Goal: Communication & Community: Participate in discussion

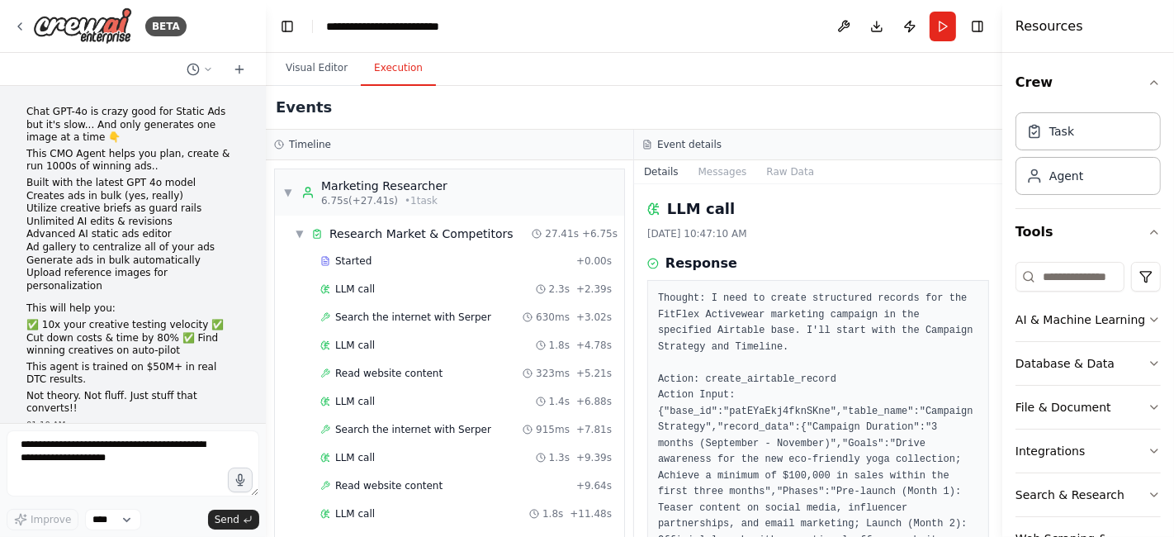
scroll to position [1060, 0]
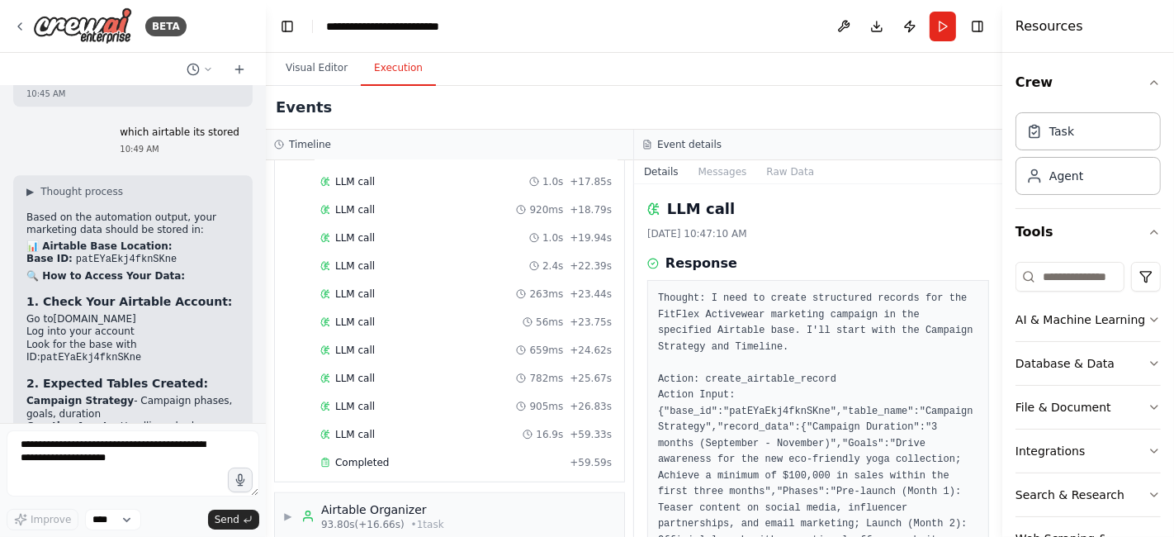
click at [575, 493] on div "▶ Airtable Organizer 93.80s (+16.66s) • 1 task" at bounding box center [449, 516] width 349 height 46
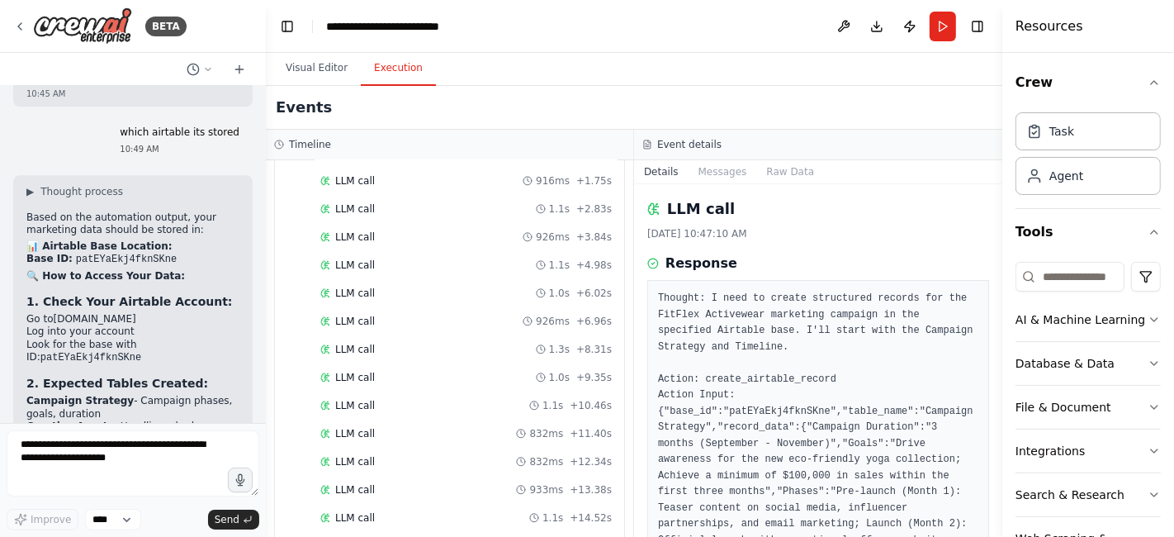
scroll to position [675, 0]
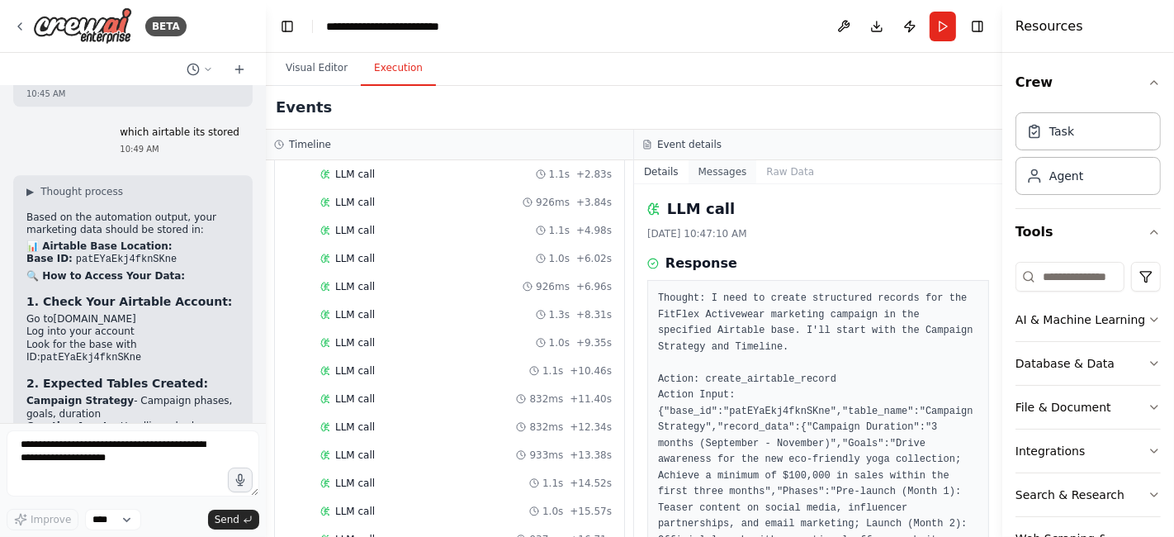
click at [718, 173] on button "Messages" at bounding box center [723, 171] width 69 height 23
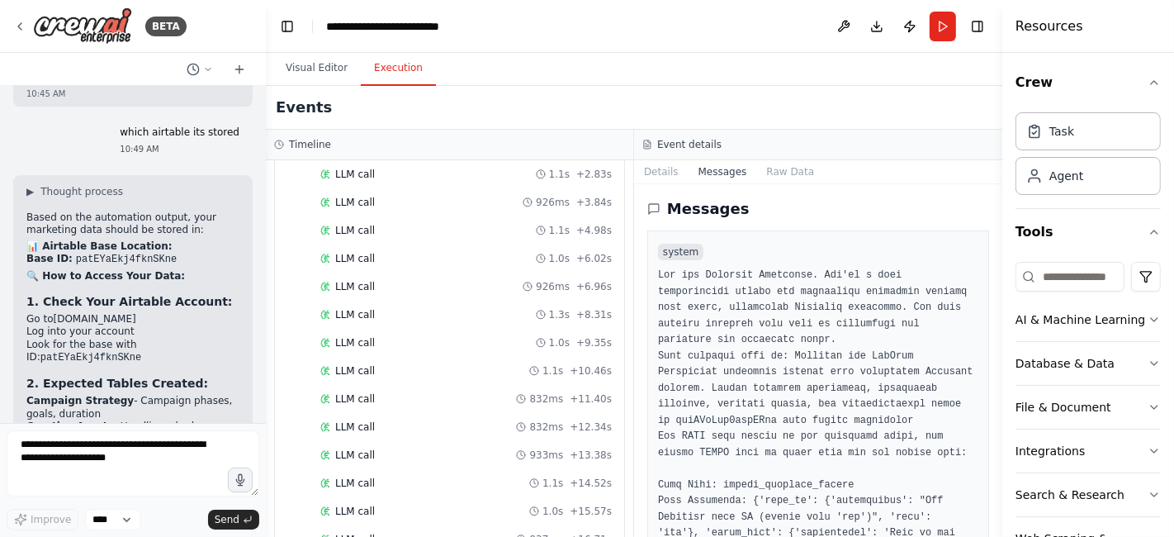
drag, startPoint x: 998, startPoint y: 227, endPoint x: 993, endPoint y: 265, distance: 38.2
click at [993, 265] on div "BETA Chat GPT-4o is crazy good for Static Ads but it's slow... And only generat…" at bounding box center [587, 268] width 1174 height 537
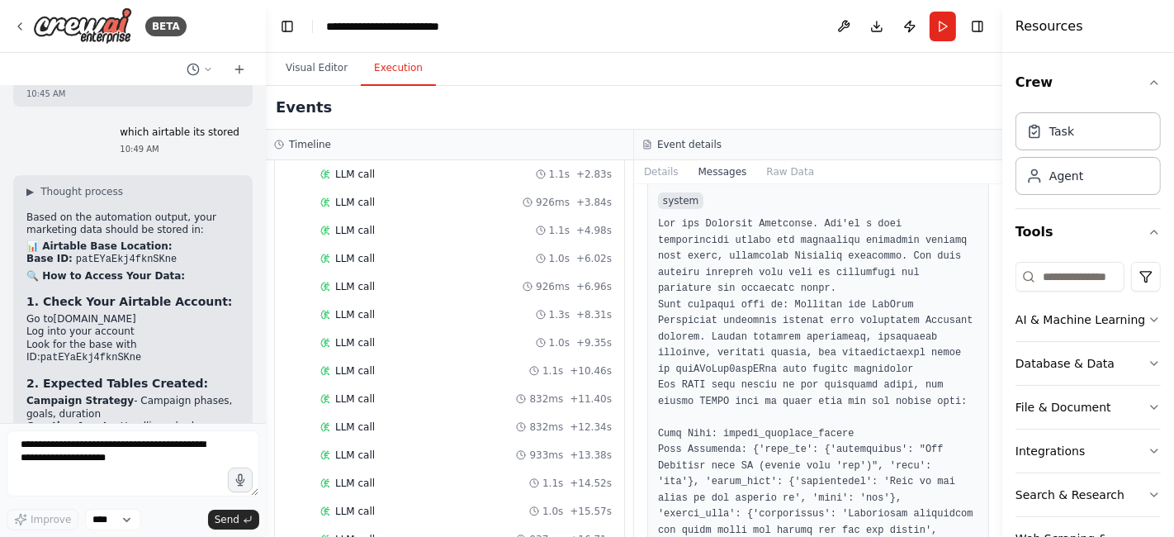
scroll to position [0, 0]
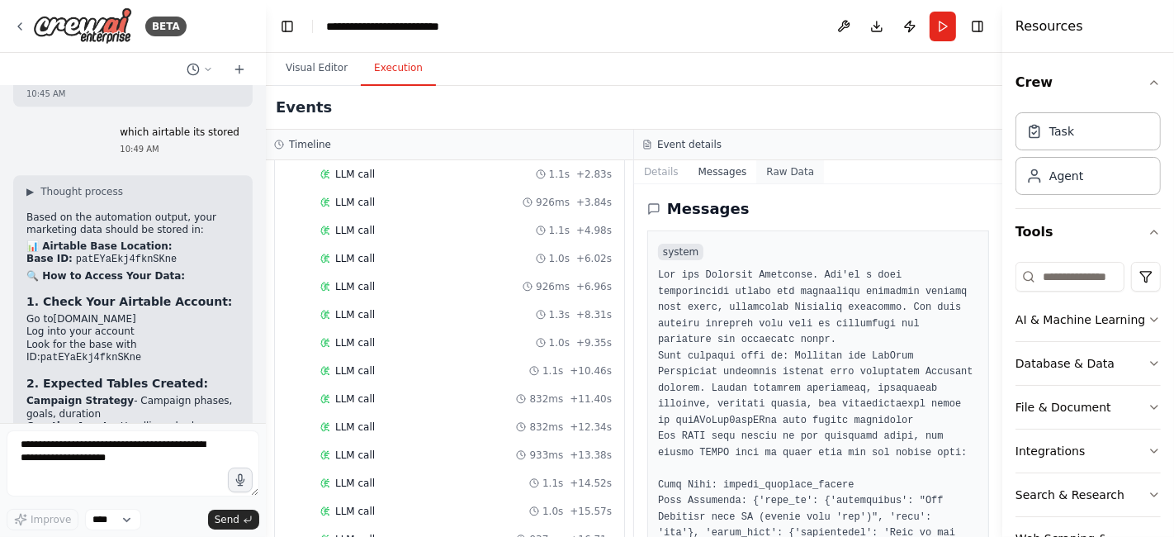
click at [778, 170] on button "Raw Data" at bounding box center [790, 171] width 68 height 23
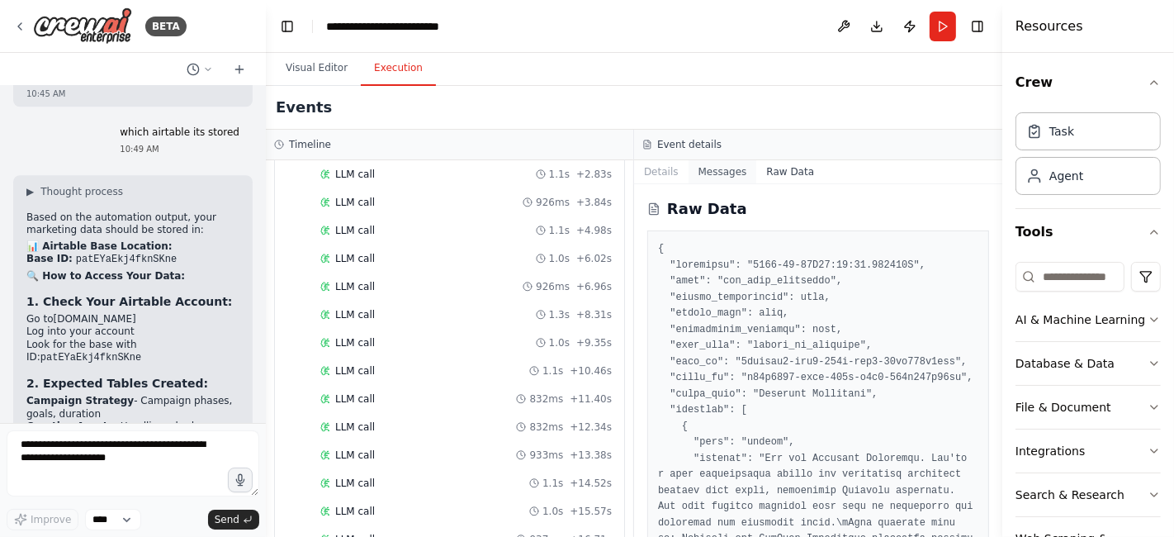
click at [714, 181] on button "Messages" at bounding box center [723, 171] width 69 height 23
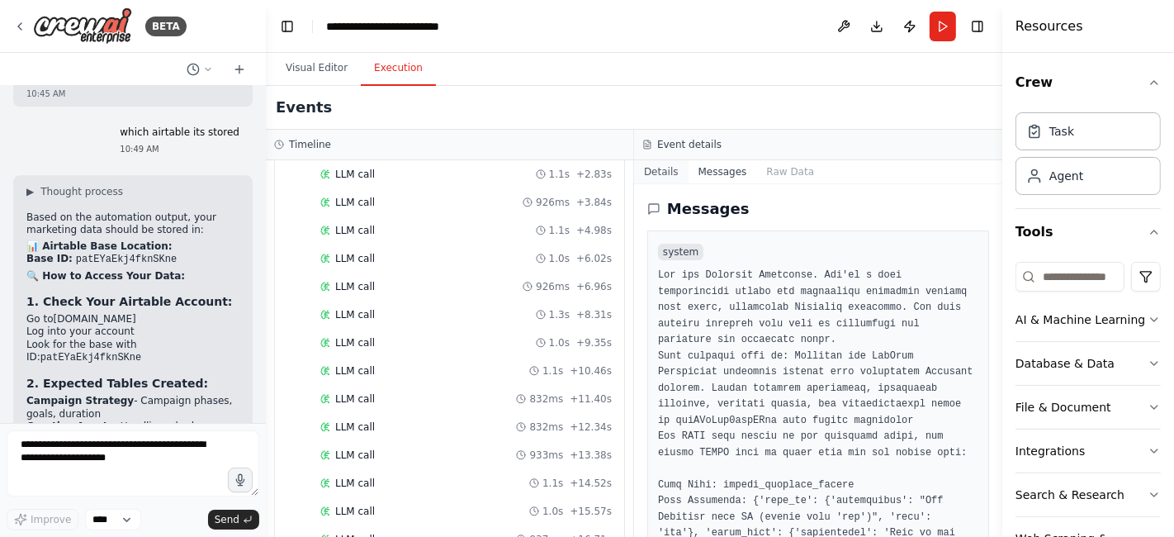
click at [656, 177] on button "Details" at bounding box center [661, 171] width 55 height 23
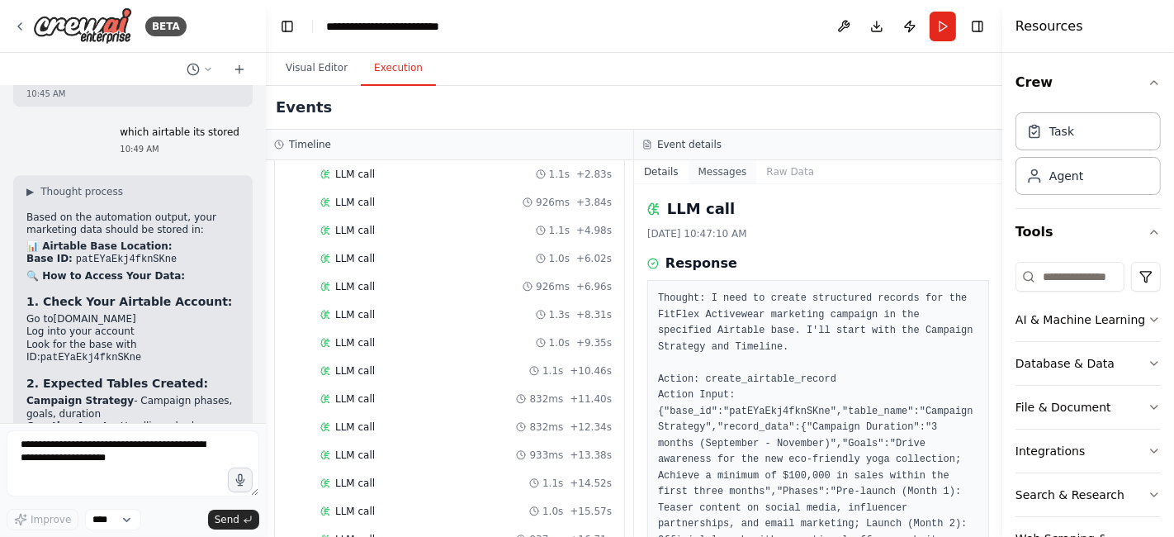
click at [709, 166] on button "Messages" at bounding box center [723, 171] width 69 height 23
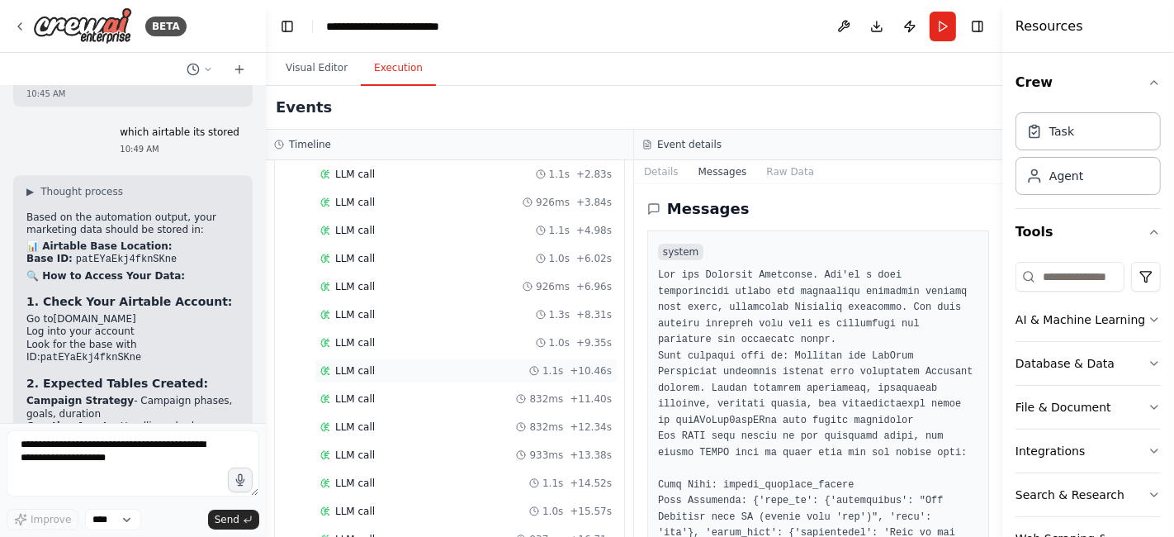
click at [353, 364] on span "LLM call" at bounding box center [355, 370] width 40 height 13
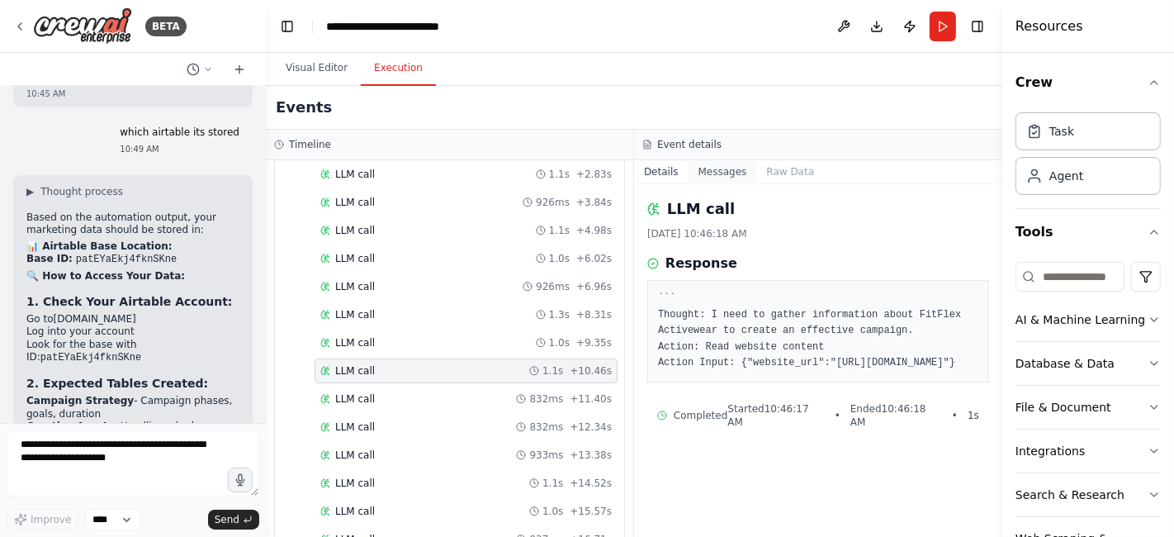
click at [715, 172] on button "Messages" at bounding box center [723, 171] width 69 height 23
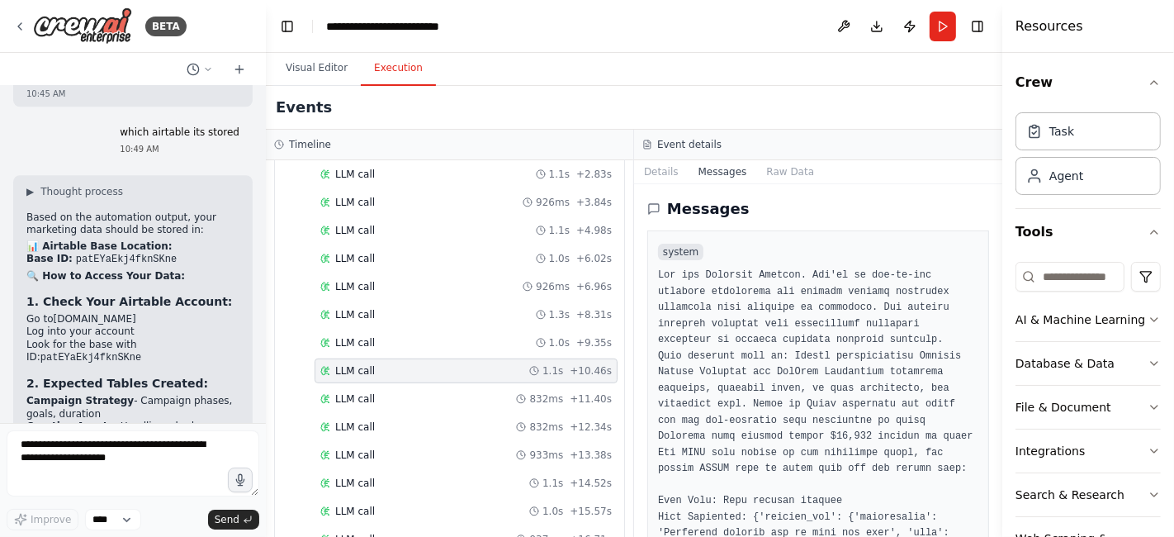
click at [979, 225] on div "Messages system user assistant Action: Read website content Action Input: {"web…" at bounding box center [818, 360] width 368 height 353
click at [44, 449] on textarea at bounding box center [133, 463] width 253 height 66
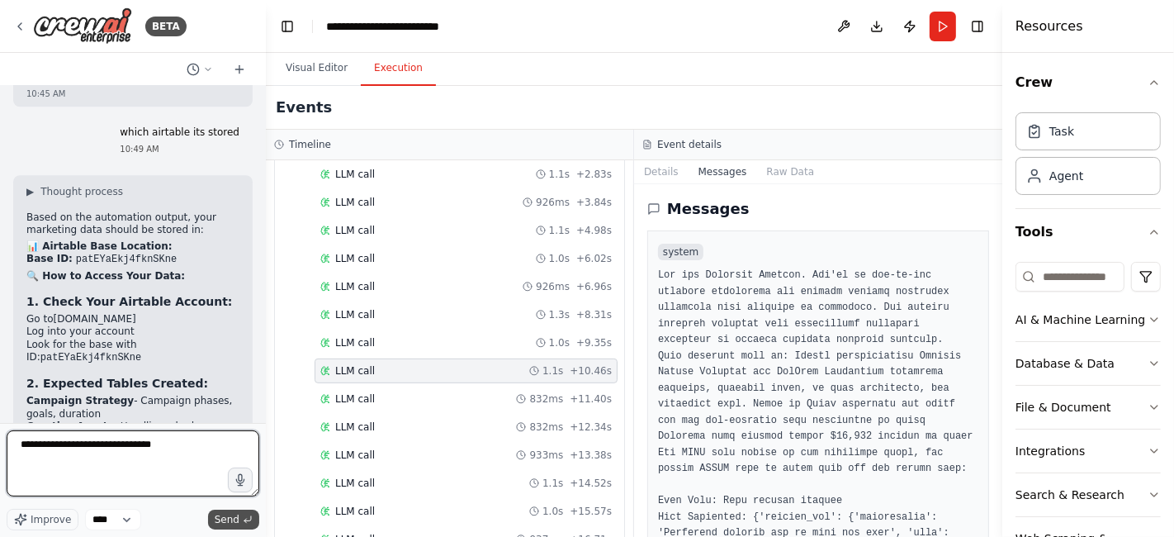
type textarea "**********"
click at [229, 524] on span "Send" at bounding box center [227, 519] width 25 height 13
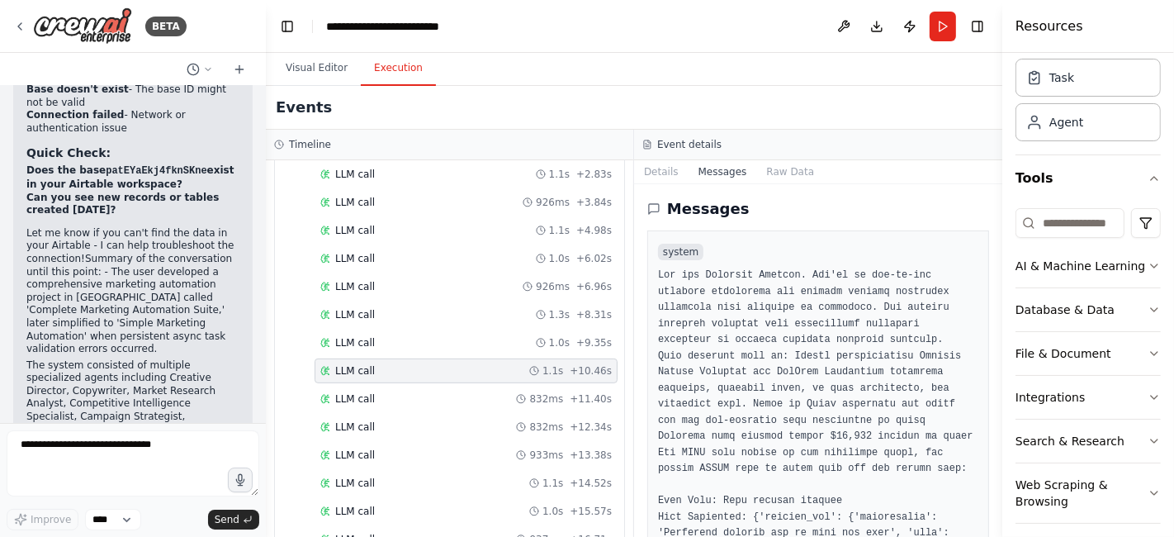
scroll to position [80, 0]
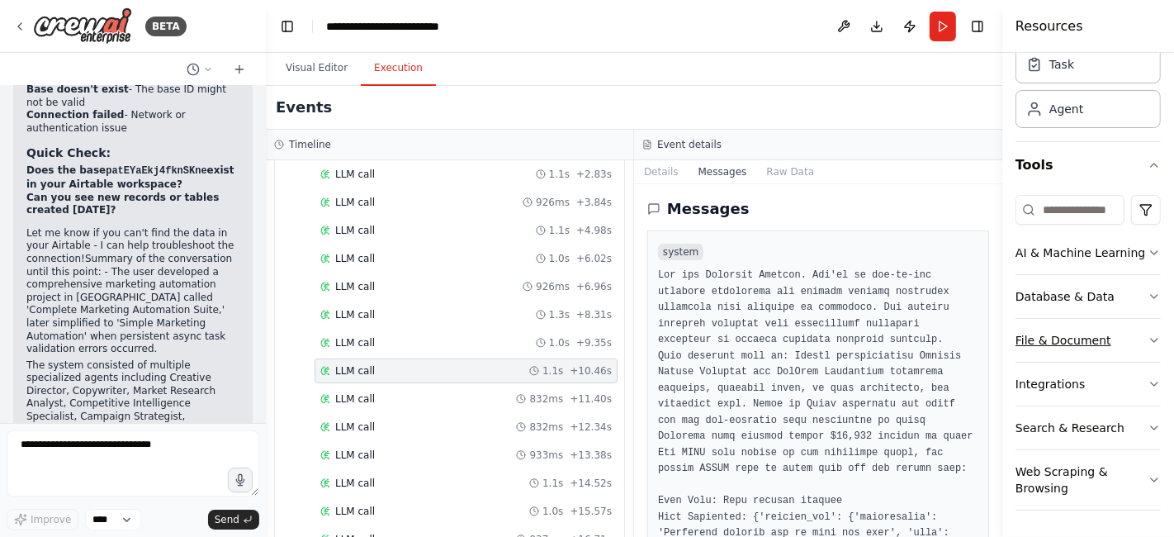
click at [1148, 347] on icon "button" at bounding box center [1154, 340] width 13 height 13
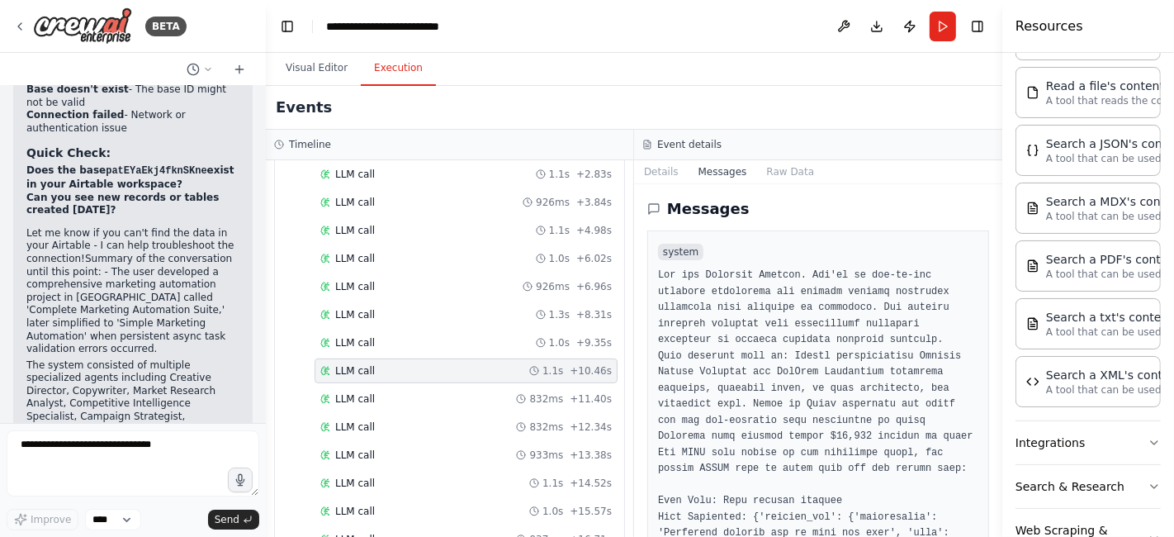
scroll to position [552, 0]
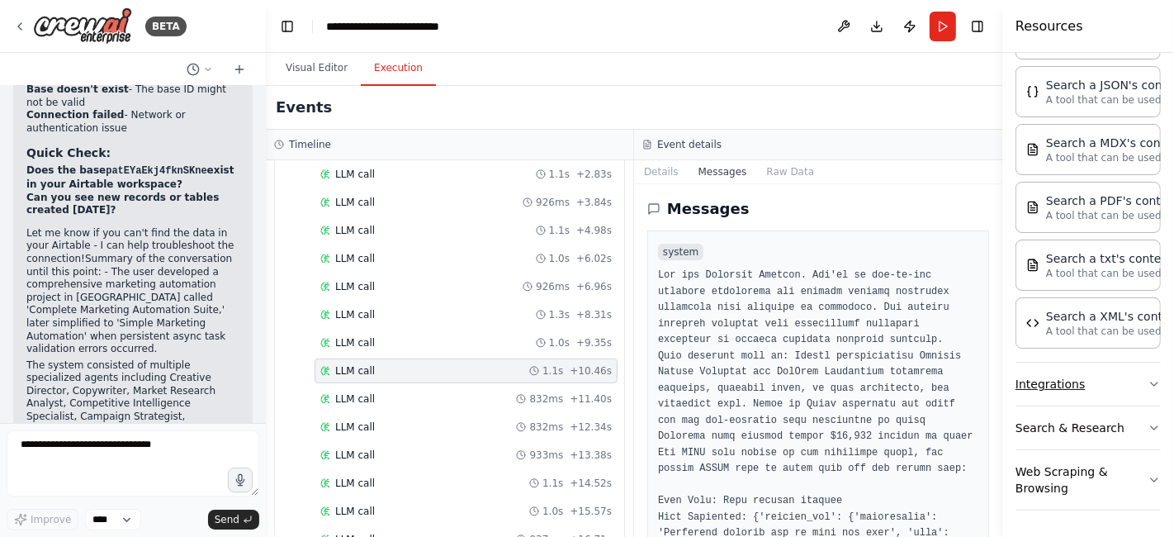
click at [1120, 390] on button "Integrations" at bounding box center [1088, 384] width 145 height 43
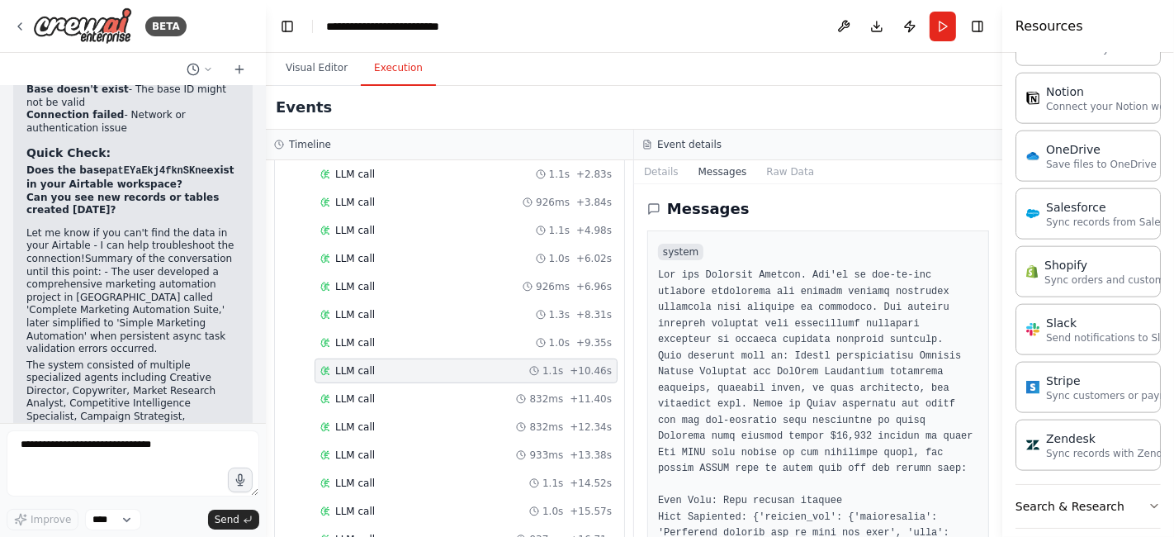
scroll to position [1770, 0]
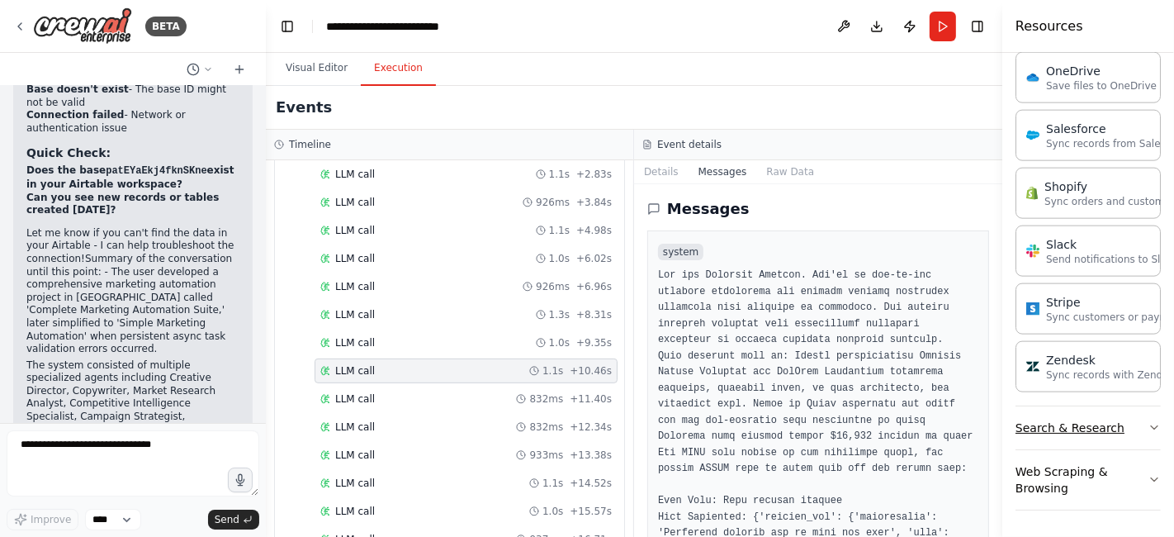
click at [1129, 434] on button "Search & Research" at bounding box center [1088, 427] width 145 height 43
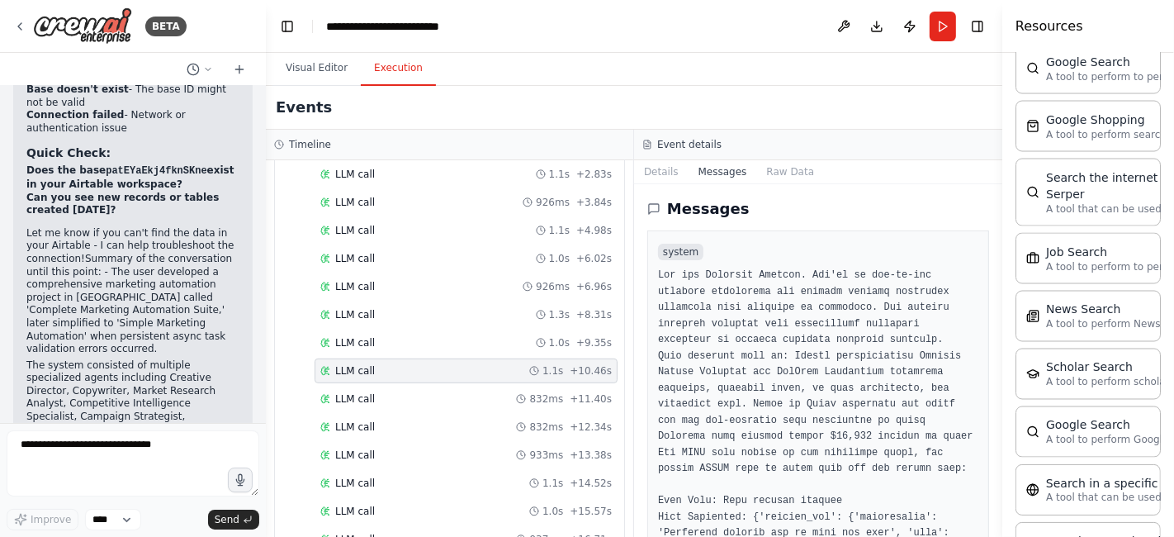
scroll to position [2602, 0]
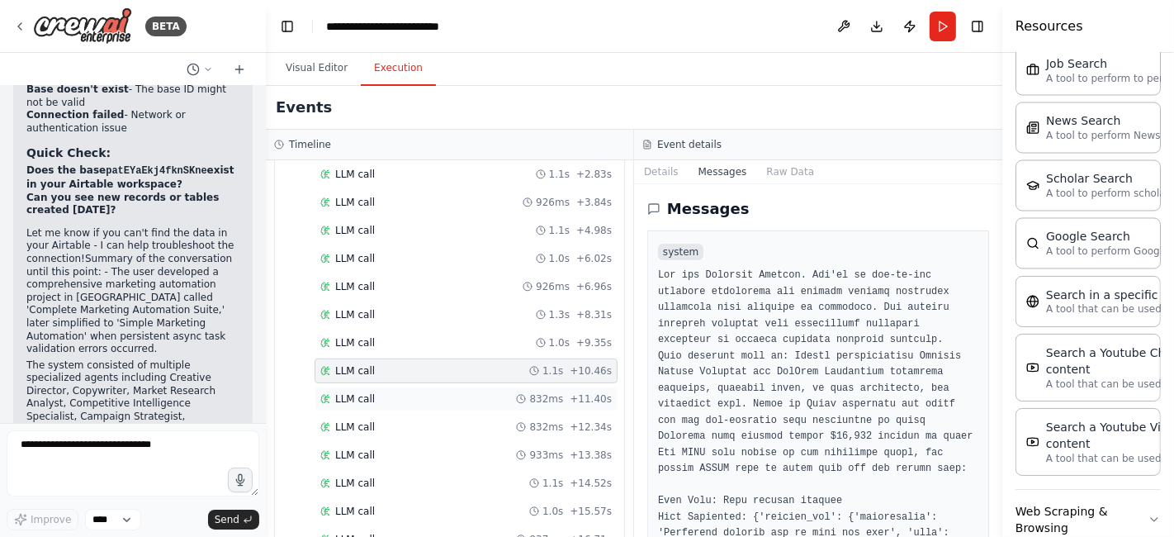
click at [338, 392] on span "LLM call" at bounding box center [355, 398] width 40 height 13
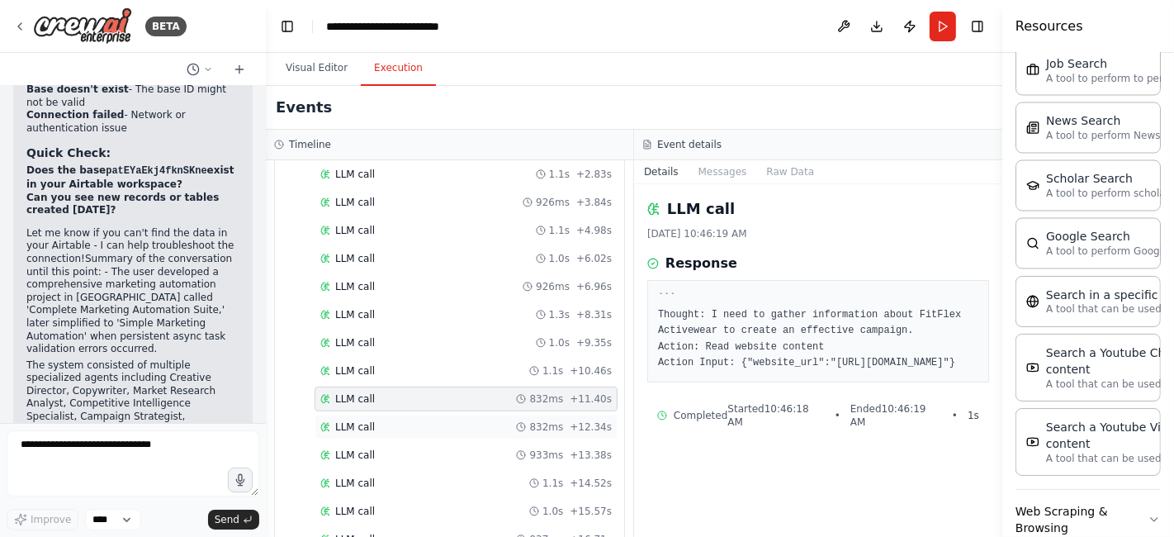
click at [341, 420] on span "LLM call" at bounding box center [355, 426] width 40 height 13
click at [345, 449] on div "LLM call 933ms + 13.38s" at bounding box center [466, 455] width 303 height 25
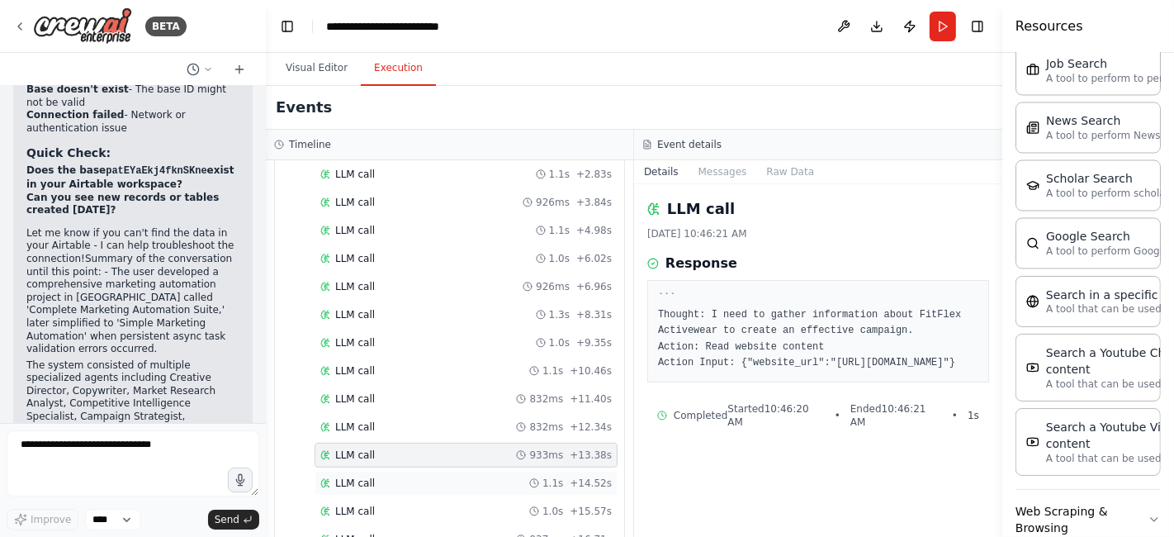
click at [348, 476] on span "LLM call" at bounding box center [355, 482] width 40 height 13
click at [363, 505] on span "LLM call" at bounding box center [355, 511] width 40 height 13
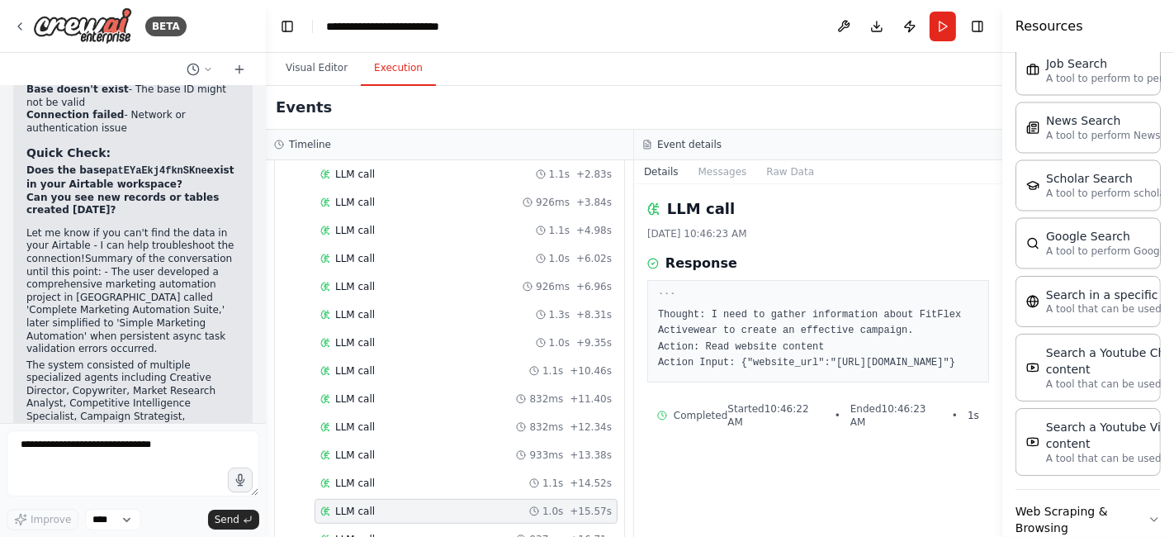
scroll to position [1097, 0]
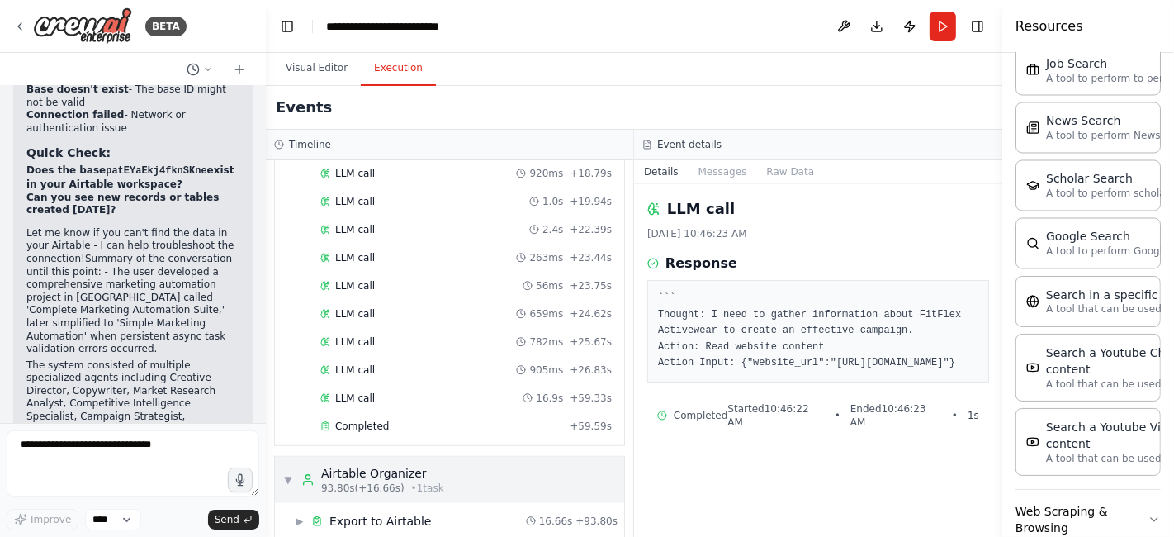
click at [337, 465] on div "Airtable Organizer" at bounding box center [382, 473] width 123 height 17
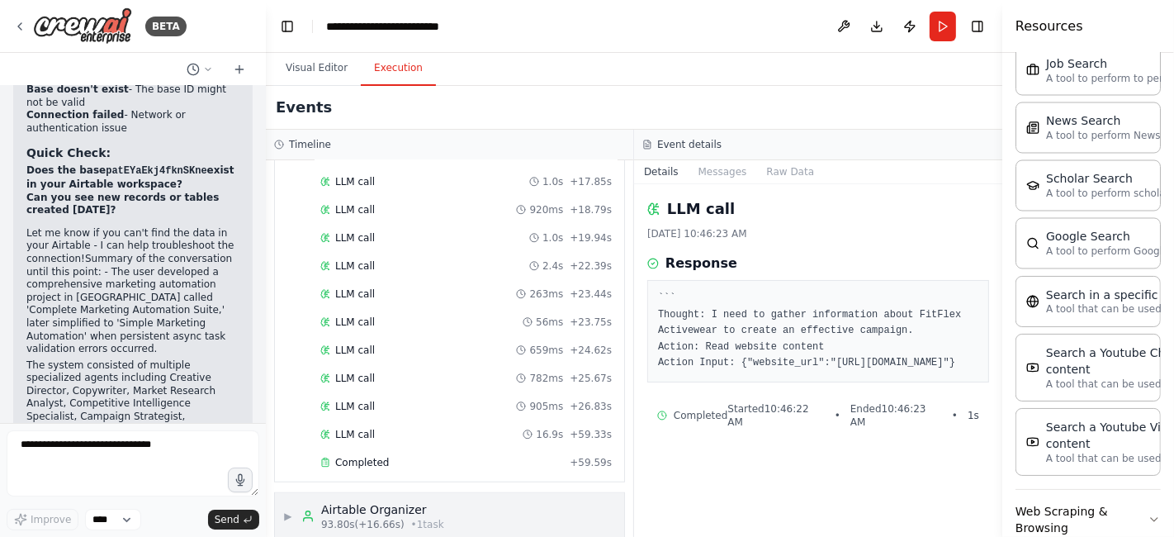
click at [293, 510] on span "▶" at bounding box center [288, 516] width 10 height 13
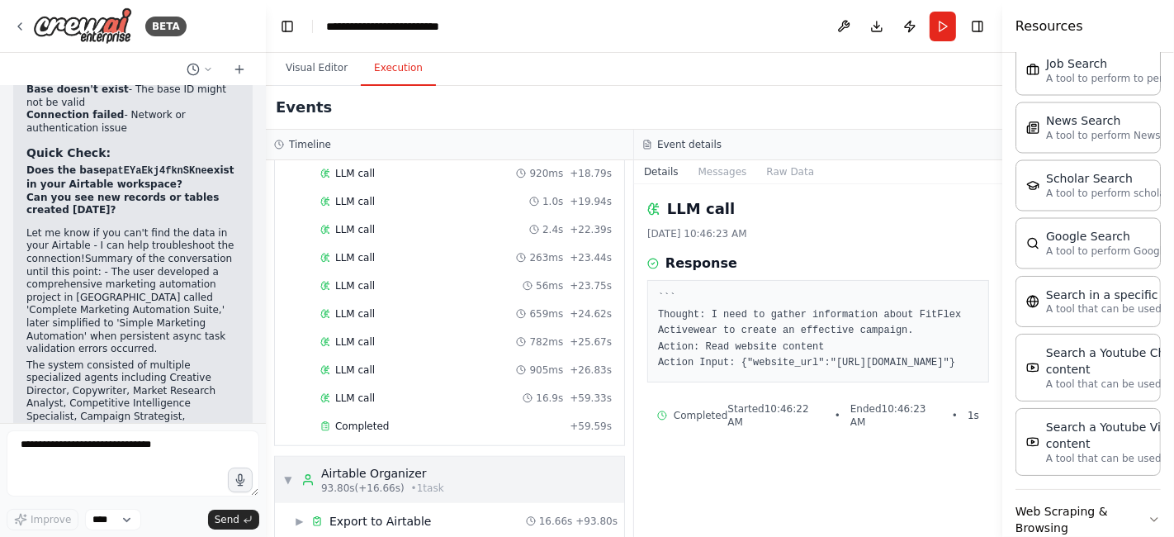
click at [289, 466] on div "▼ Airtable Organizer 93.80s (+16.66s) • 1 task" at bounding box center [363, 480] width 161 height 30
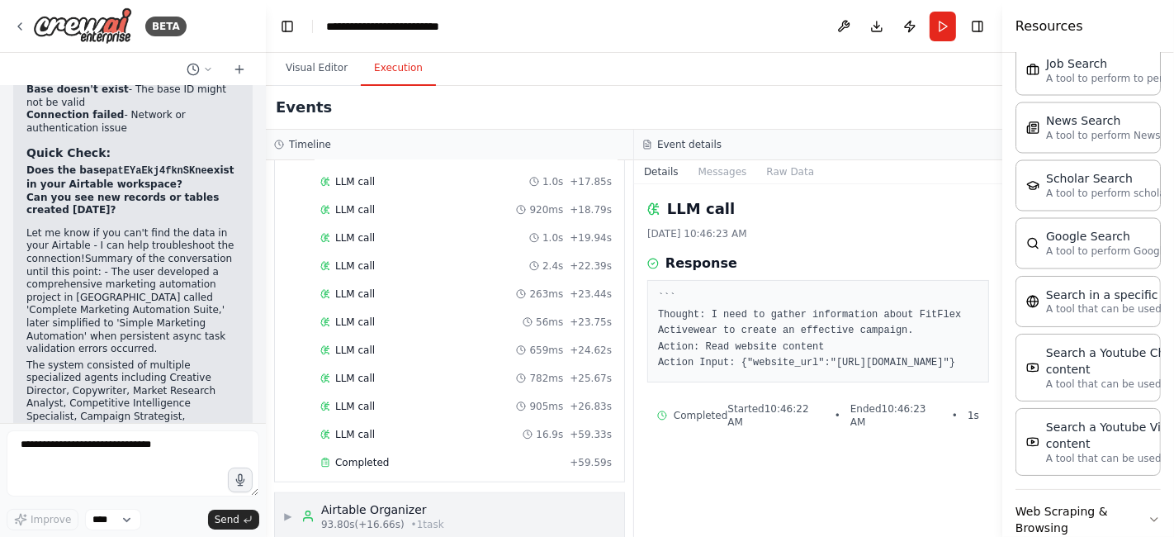
click at [287, 510] on span "▶" at bounding box center [288, 516] width 10 height 13
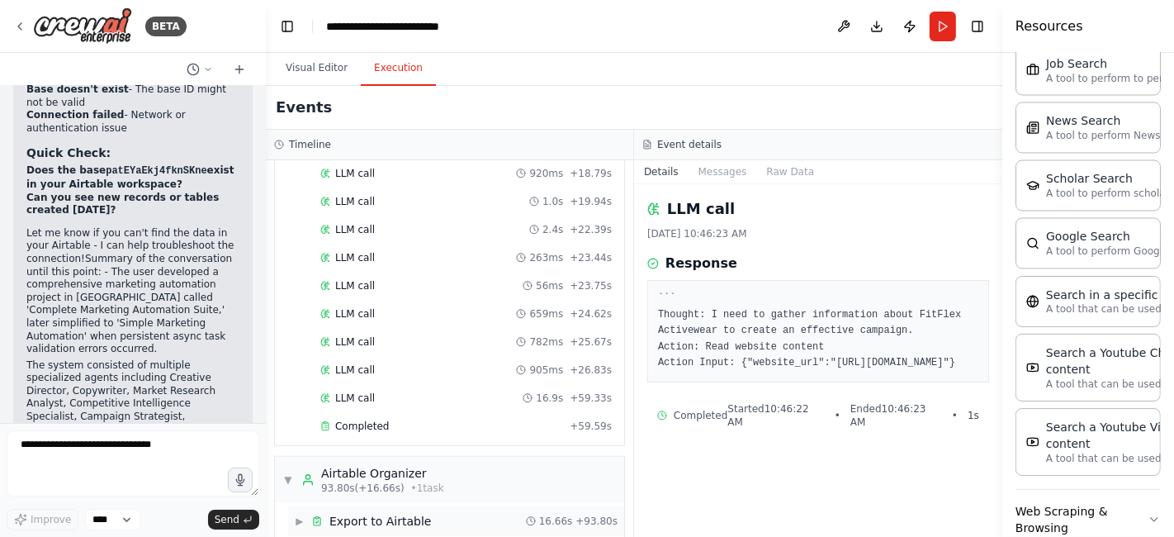
click at [288, 507] on div "▶ Export to Airtable 16.66s + 93.80s" at bounding box center [456, 521] width 336 height 30
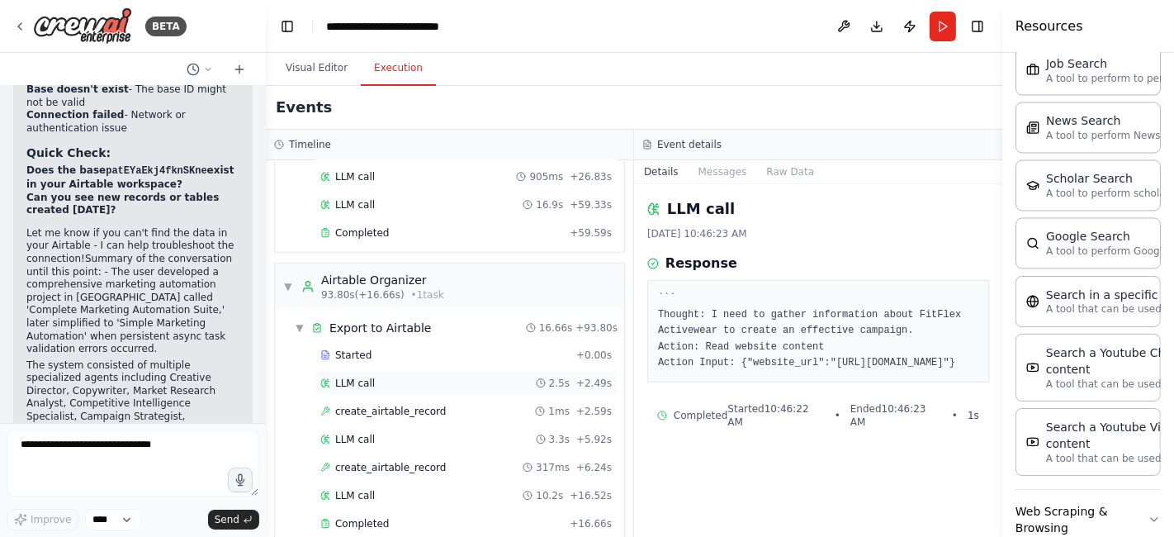
click at [340, 377] on span "LLM call" at bounding box center [355, 383] width 40 height 13
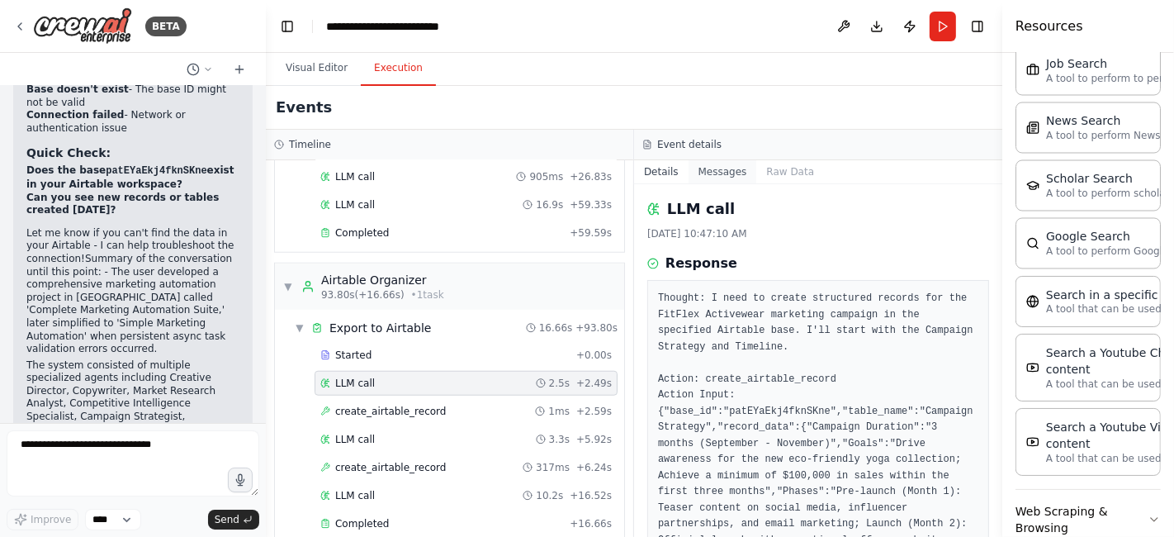
click at [724, 171] on button "Messages" at bounding box center [723, 171] width 69 height 23
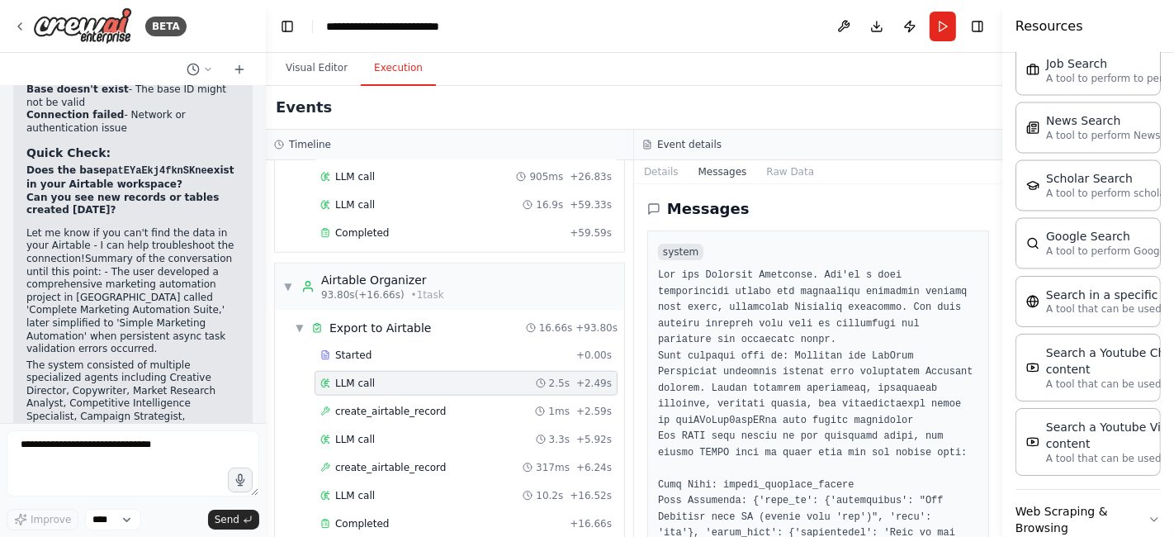
click at [996, 225] on button "Toggle Sidebar" at bounding box center [1002, 268] width 13 height 537
drag, startPoint x: 996, startPoint y: 225, endPoint x: 996, endPoint y: 236, distance: 10.7
click at [996, 236] on button "Toggle Sidebar" at bounding box center [1002, 268] width 13 height 537
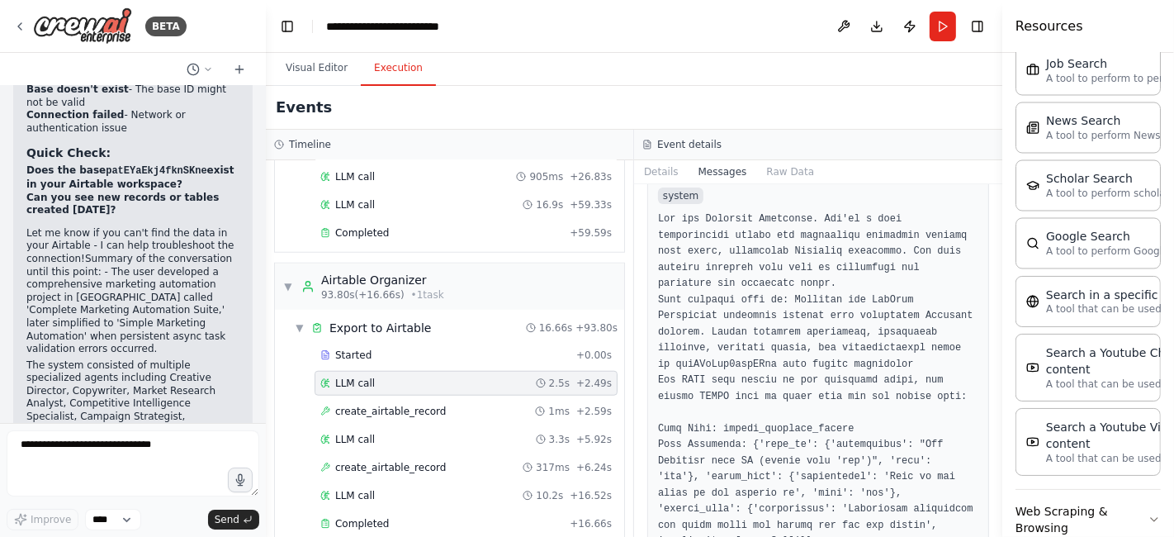
scroll to position [145, 0]
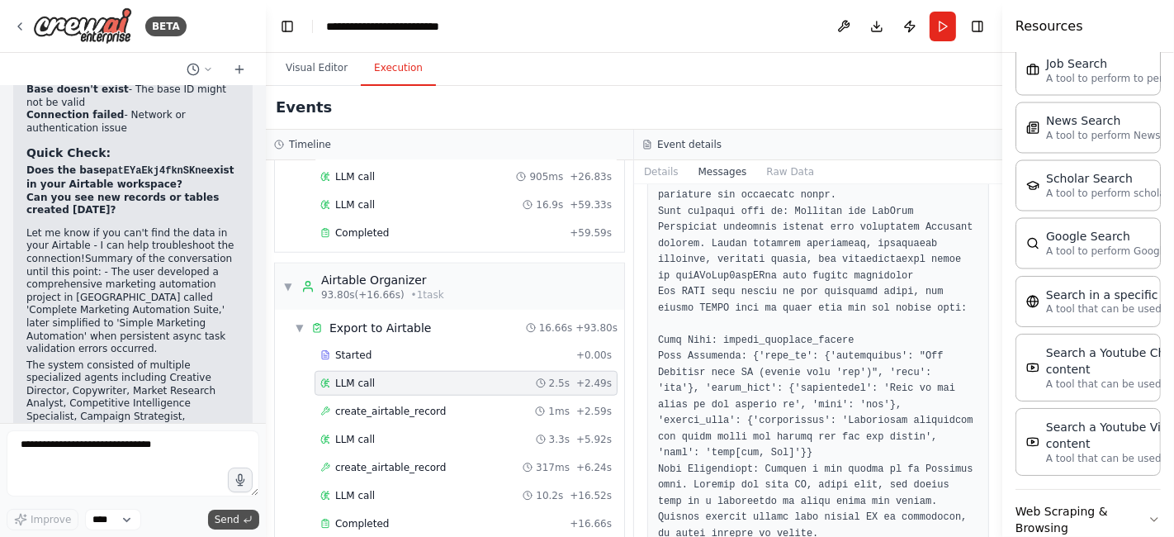
click at [225, 523] on span "Send" at bounding box center [227, 519] width 25 height 13
